Goal: Task Accomplishment & Management: Complete application form

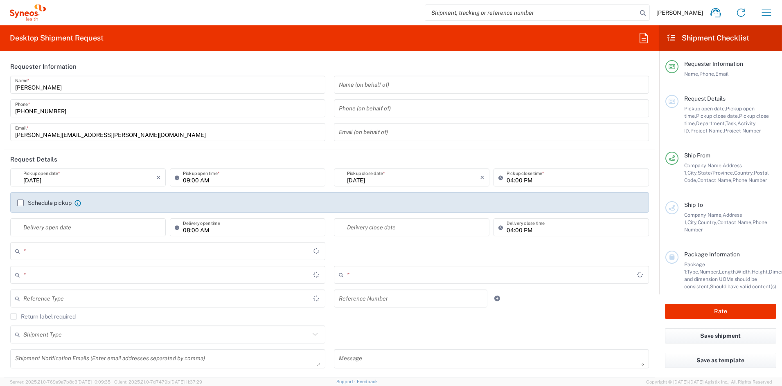
type input "Ohio"
type input "6156"
type input "United States"
type input "Syneos Health Communications-[GEOGRAPHIC_DATA] [GEOGRAPHIC_DATA]"
type input "[US_STATE]"
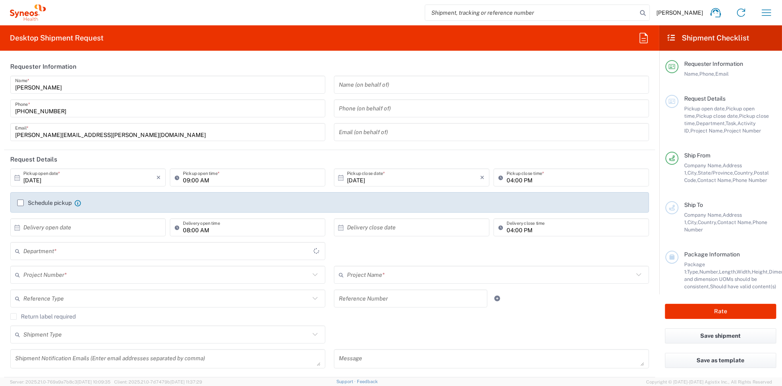
type input "[GEOGRAPHIC_DATA]"
type input "6156"
type input "Syneos Health Communications-[GEOGRAPHIC_DATA] [GEOGRAPHIC_DATA]"
click at [767, 13] on icon "button" at bounding box center [766, 12] width 9 height 6
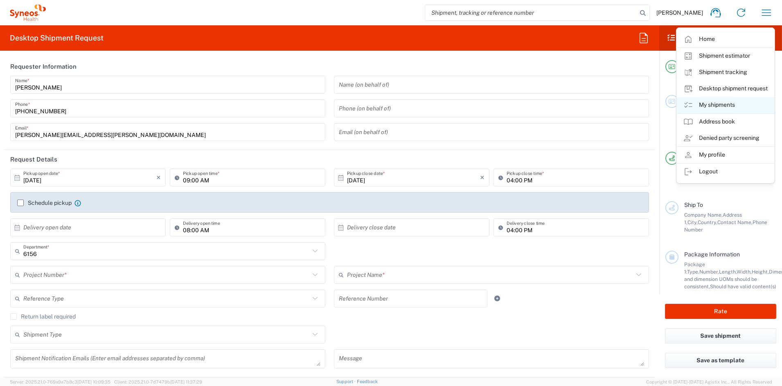
click at [708, 105] on link "My shipments" at bounding box center [725, 105] width 97 height 16
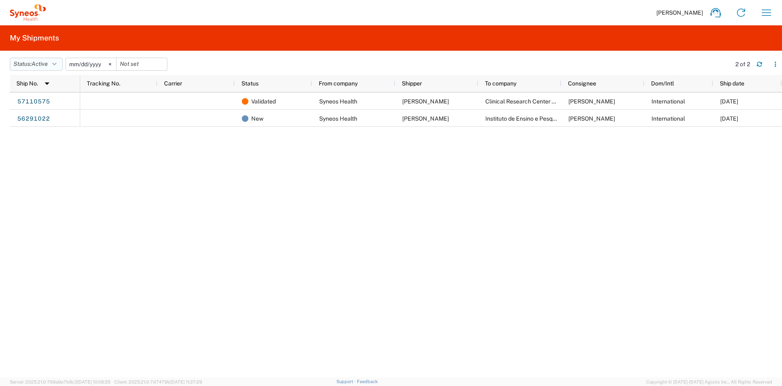
click at [57, 62] on icon "button" at bounding box center [54, 64] width 4 height 6
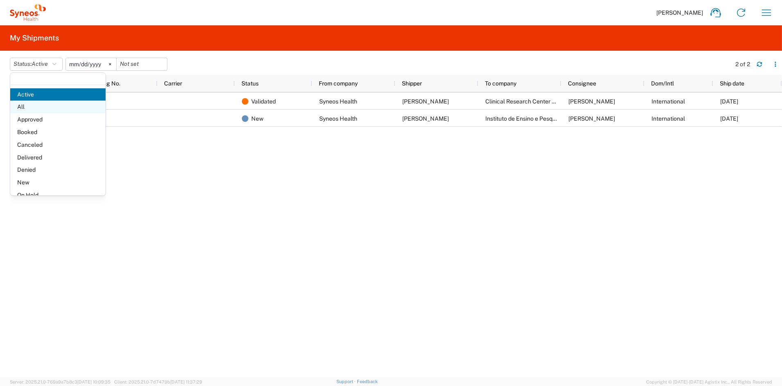
click at [28, 104] on span "All" at bounding box center [57, 107] width 95 height 13
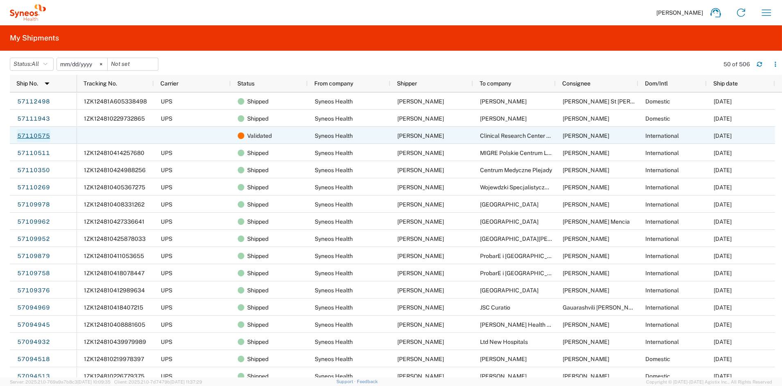
click at [32, 135] on link "57110575" at bounding box center [34, 135] width 34 height 13
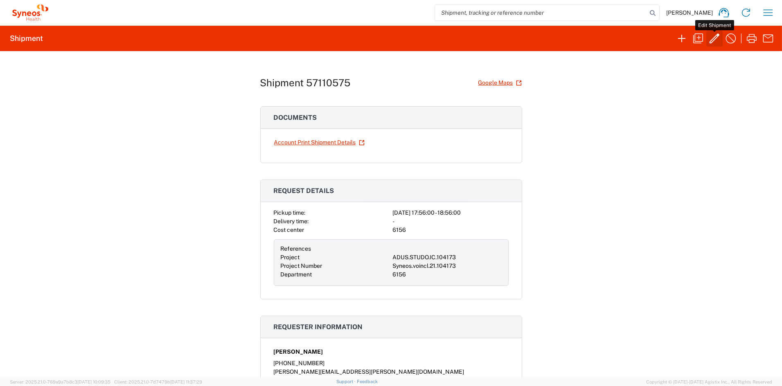
click at [715, 37] on icon "button" at bounding box center [715, 39] width 10 height 10
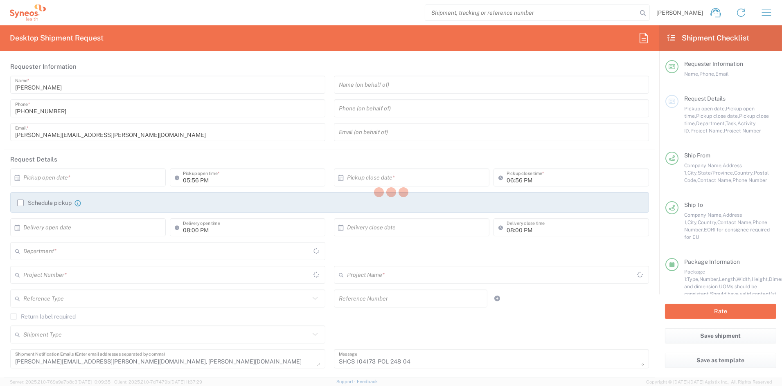
type input "[US_STATE]"
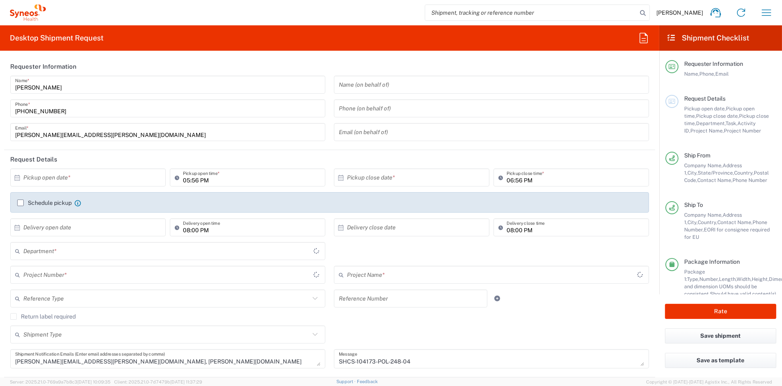
type input "Small Box"
type input "Syneos.voincl.21.104173"
type input "6156"
type input "ADUS.STUDO.IC.104173"
click at [95, 180] on input "text" at bounding box center [89, 178] width 133 height 14
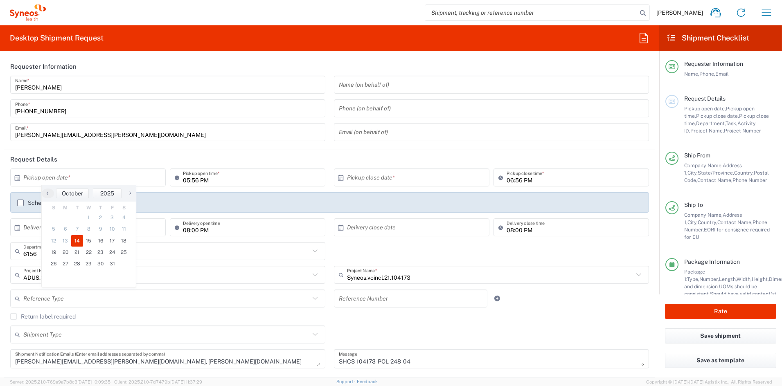
click at [79, 241] on span "14" at bounding box center [77, 240] width 12 height 11
type input "[DATE]"
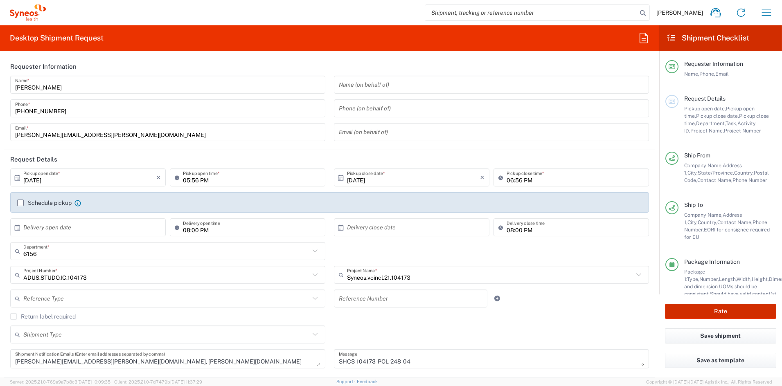
click at [706, 310] on button "Rate" at bounding box center [720, 311] width 111 height 15
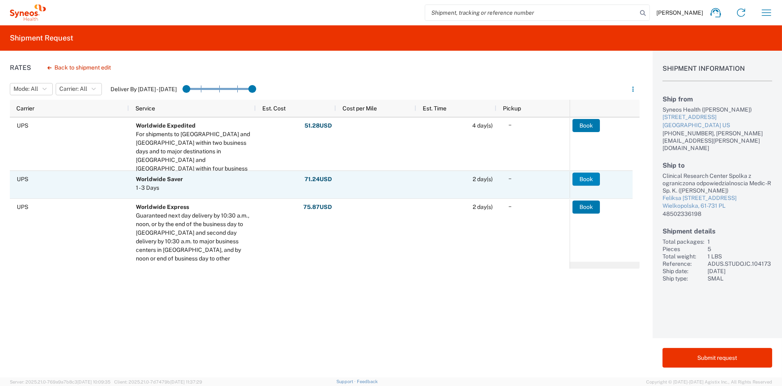
click at [583, 176] on button "Book" at bounding box center [586, 179] width 27 height 13
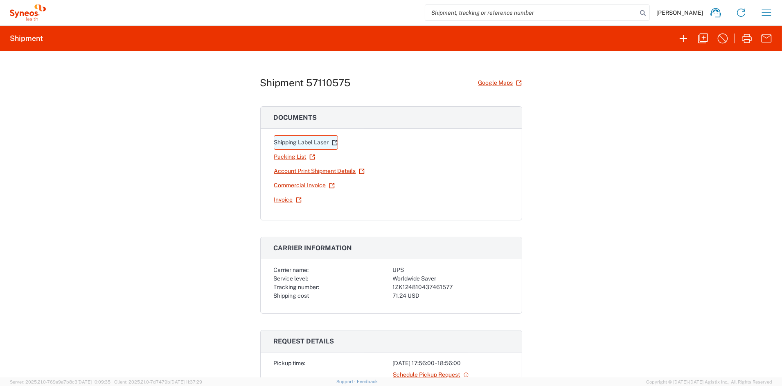
click at [295, 143] on link "Shipping Label Laser" at bounding box center [306, 143] width 64 height 14
